Goal: Task Accomplishment & Management: Manage account settings

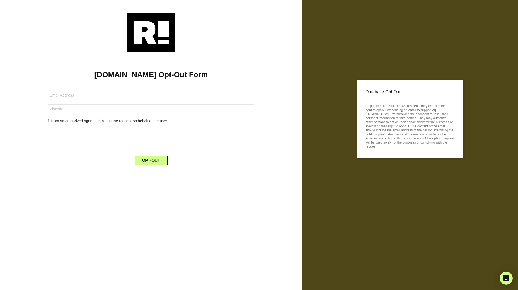
click at [62, 97] on input "text" at bounding box center [151, 95] width 206 height 9
type input "[PERSON_NAME][EMAIL_ADDRESS][PERSON_NAME][DOMAIN_NAME]"
type input "06611"
click at [50, 121] on input "checkbox" at bounding box center [50, 120] width 4 height 3
drag, startPoint x: 100, startPoint y: 97, endPoint x: 15, endPoint y: 94, distance: 85.6
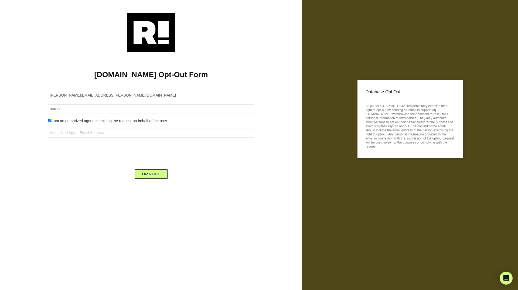
click at [48, 94] on input "[PERSON_NAME][EMAIL_ADDRESS][PERSON_NAME][DOMAIN_NAME]" at bounding box center [151, 95] width 206 height 9
click at [49, 121] on input "checkbox" at bounding box center [50, 120] width 4 height 3
checkbox input "false"
click at [157, 158] on button "OPT-OUT" at bounding box center [151, 160] width 33 height 9
